Goal: Register for event/course

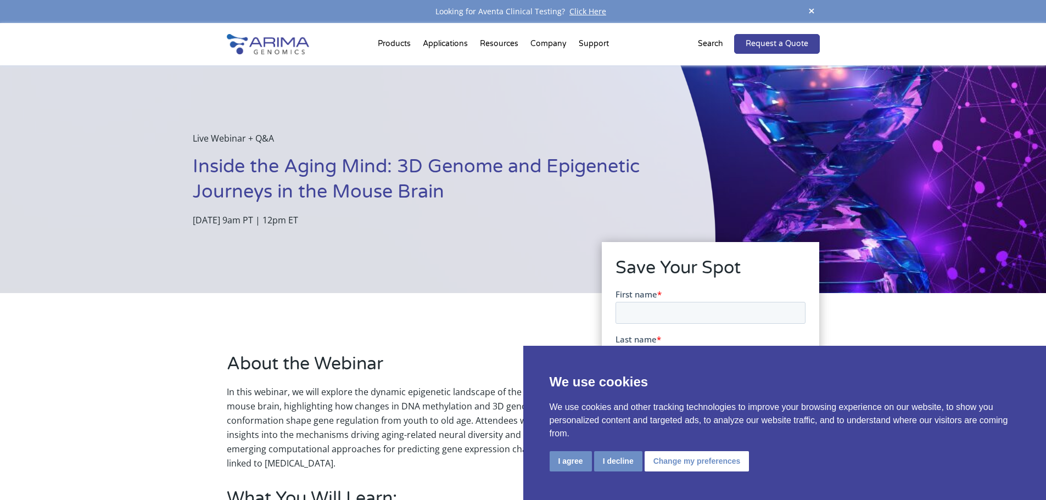
drag, startPoint x: 323, startPoint y: 222, endPoint x: 352, endPoint y: 221, distance: 29.1
click at [352, 221] on p "[DATE] 9am PT | 12pm ET" at bounding box center [427, 220] width 468 height 14
copy p "9am PT"
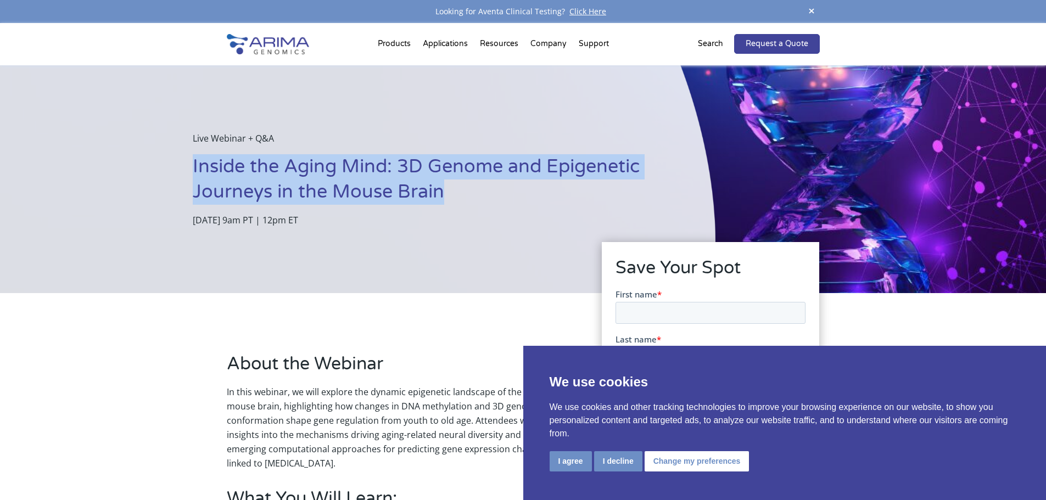
drag, startPoint x: 188, startPoint y: 165, endPoint x: 472, endPoint y: 191, distance: 285.0
click at [472, 191] on div "Live Webinar + Q&A Inside the Aging Mind: 3D Genome and Epigenetic Journeys in …" at bounding box center [357, 179] width 715 height 228
copy h1 "Inside the Aging Mind: 3D Genome and Epigenetic Journeys in the Mouse Brain"
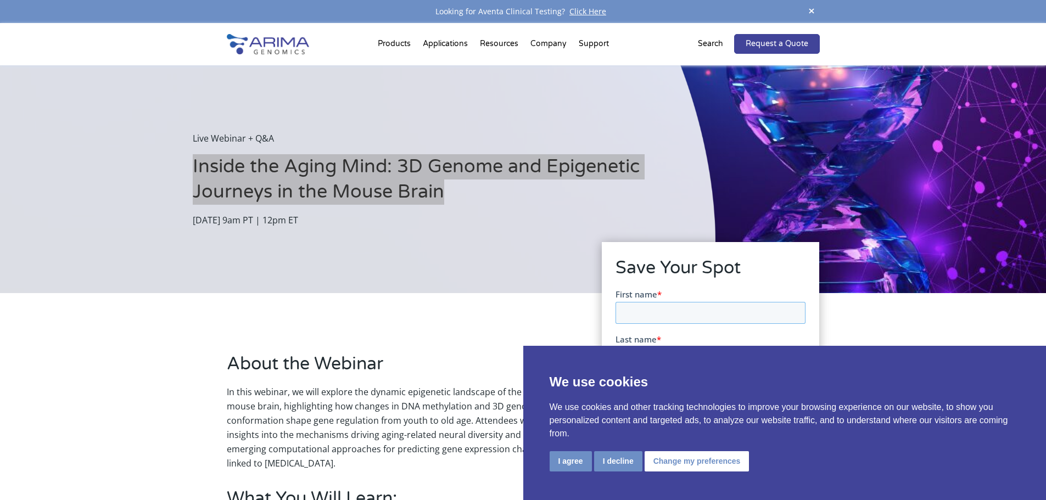
click at [665, 318] on input "First name *" at bounding box center [711, 312] width 190 height 22
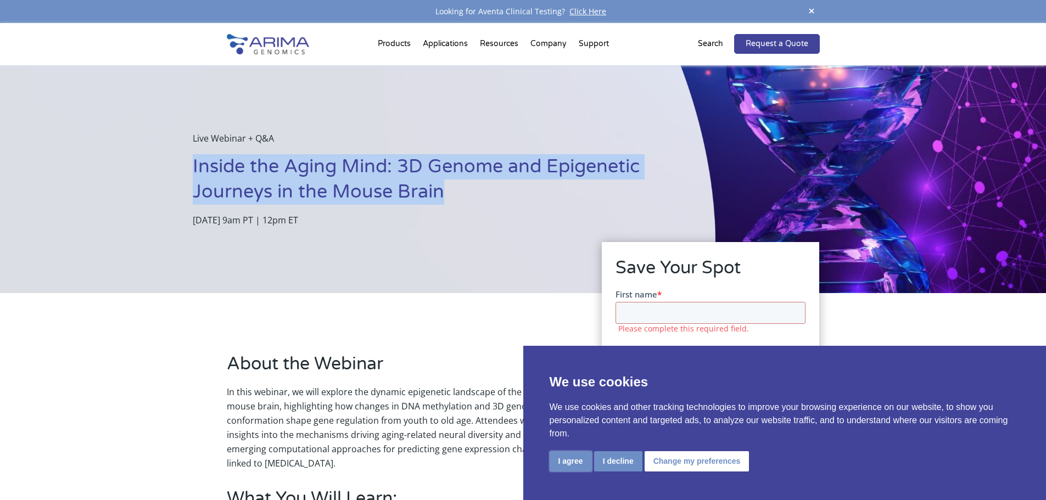
drag, startPoint x: 572, startPoint y: 462, endPoint x: 584, endPoint y: 456, distance: 13.5
click at [572, 462] on button "I agree" at bounding box center [571, 461] width 42 height 20
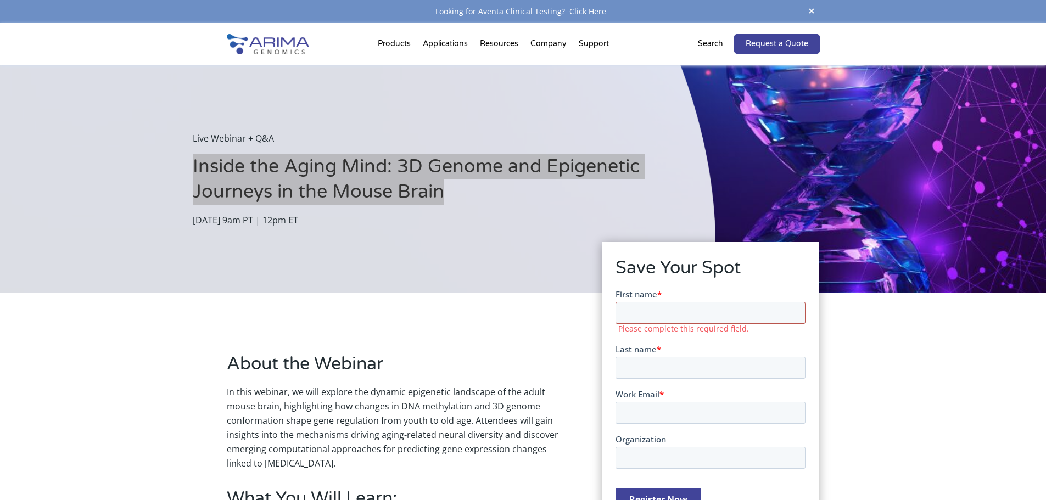
click at [673, 316] on input "First name *" at bounding box center [711, 312] width 190 height 22
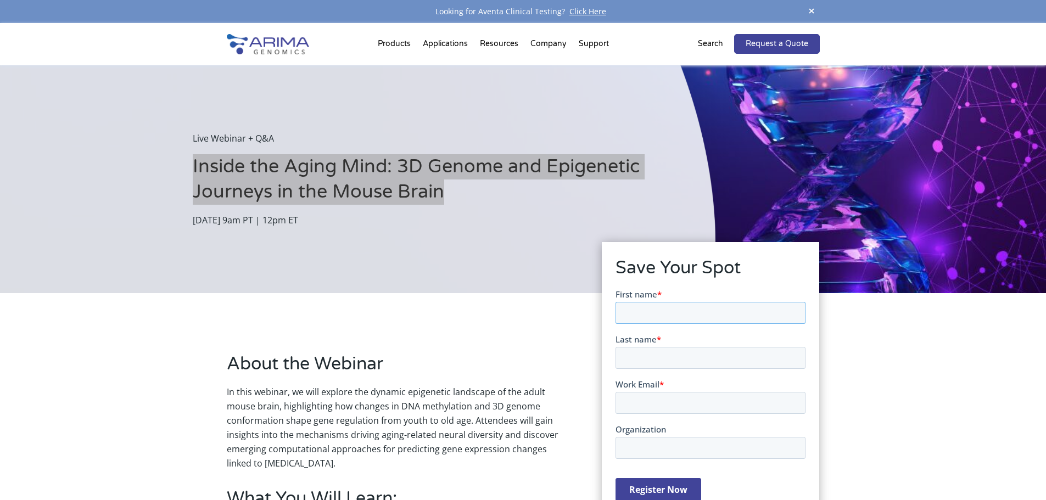
type input "Maísa"
click at [660, 351] on input "Last name *" at bounding box center [711, 357] width 190 height 22
type input "[PERSON_NAME]"
click at [665, 404] on input "Work Email *" at bounding box center [711, 402] width 190 height 22
type input "[EMAIL_ADDRESS][DOMAIN_NAME]"
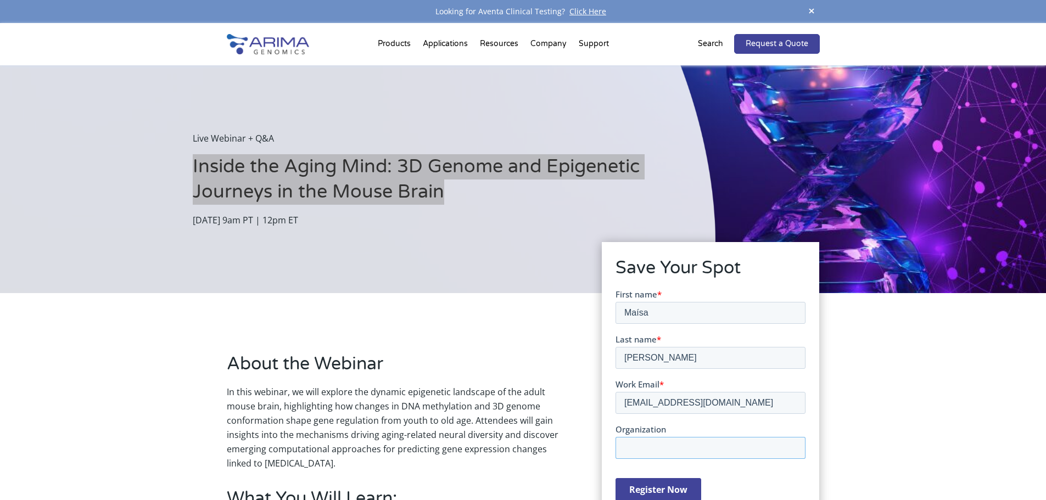
click at [670, 444] on input "Organization" at bounding box center [711, 448] width 190 height 22
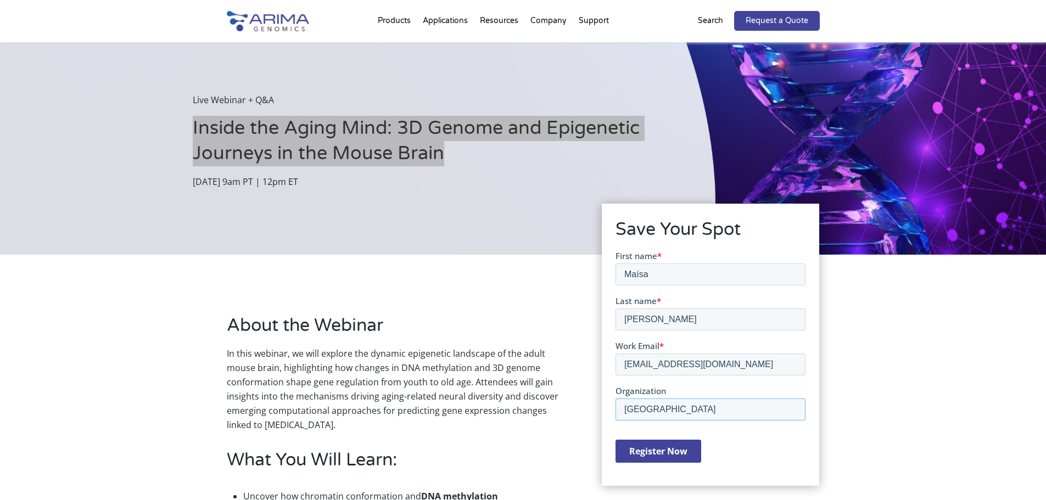
scroll to position [55, 0]
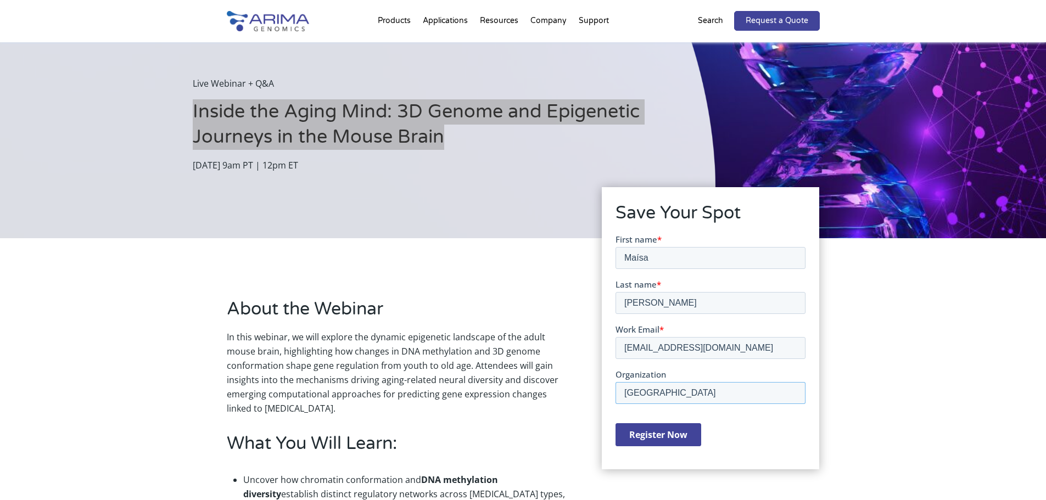
type input "[GEOGRAPHIC_DATA]"
click at [674, 434] on input "Register Now" at bounding box center [659, 434] width 86 height 23
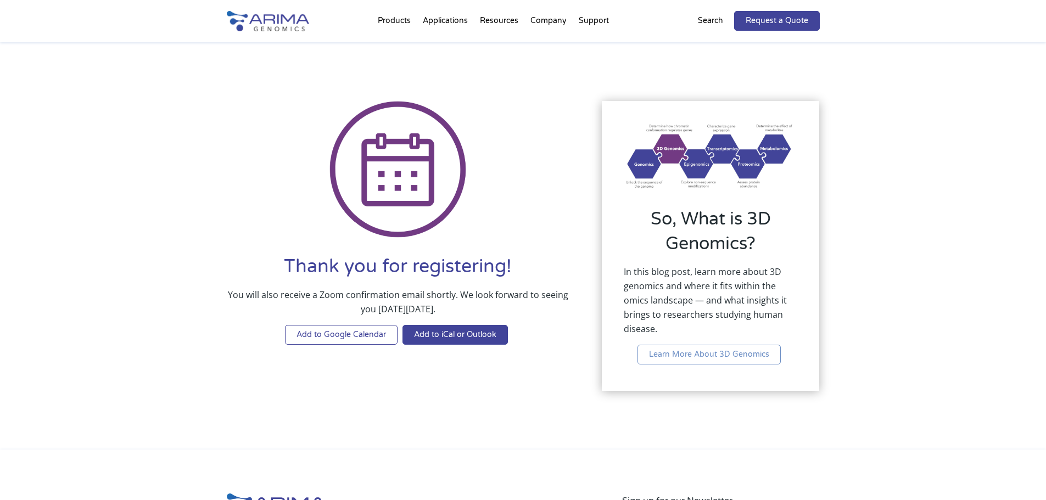
click at [337, 334] on link "Add to Google Calendar" at bounding box center [341, 335] width 113 height 20
